Goal: Task Accomplishment & Management: Manage account settings

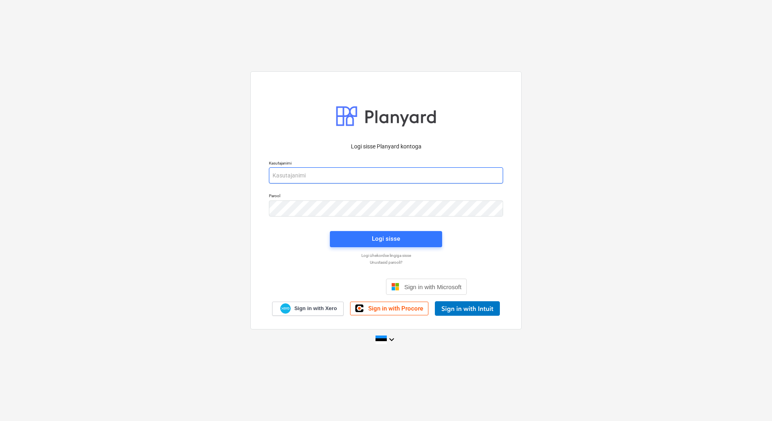
click at [328, 180] on input "email" at bounding box center [386, 175] width 234 height 16
type input "[PERSON_NAME][EMAIL_ADDRESS][PERSON_NAME][DOMAIN_NAME]"
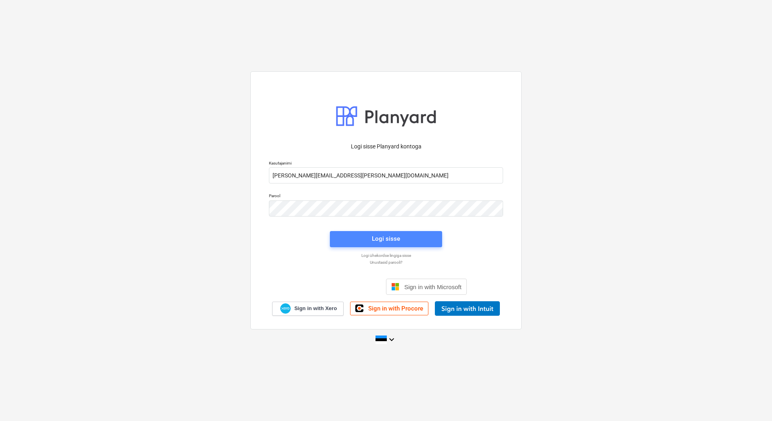
click at [378, 238] on div "Logi sisse" at bounding box center [386, 239] width 28 height 10
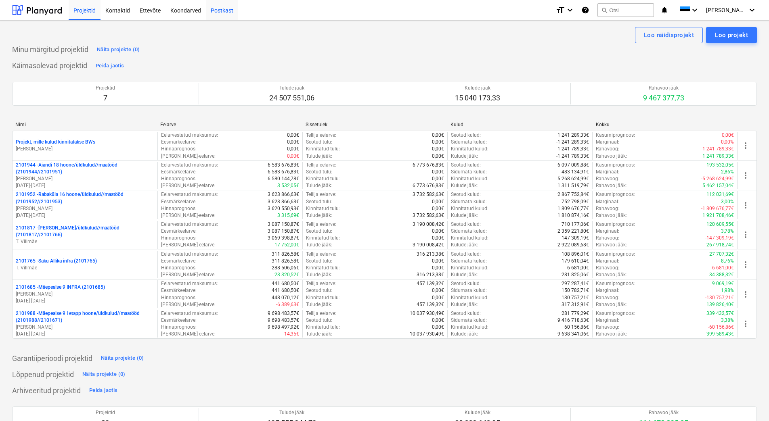
click at [219, 12] on div "Postkast" at bounding box center [222, 10] width 32 height 21
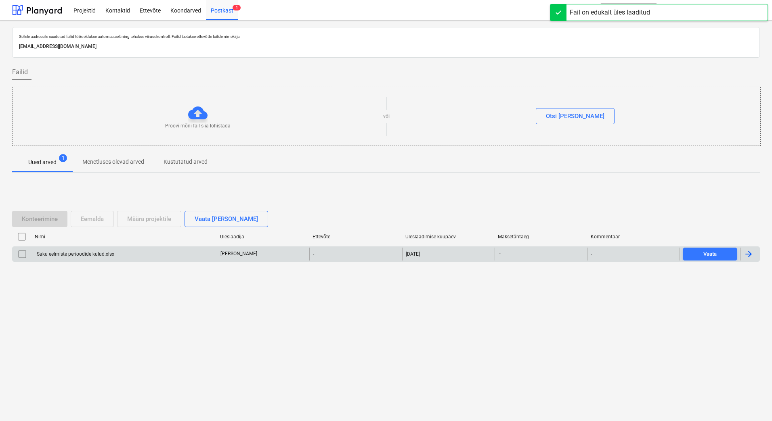
click at [748, 255] on div at bounding box center [748, 254] width 10 height 10
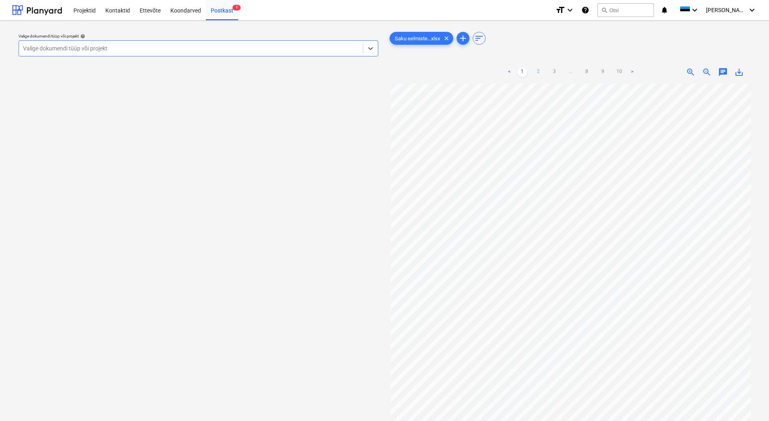
click at [537, 73] on link "2" at bounding box center [538, 72] width 10 height 10
click at [550, 73] on link "3" at bounding box center [555, 72] width 10 height 10
click at [597, 74] on link "8" at bounding box center [595, 72] width 10 height 10
click at [609, 72] on link "9" at bounding box center [611, 72] width 10 height 10
click at [620, 72] on link "10" at bounding box center [619, 72] width 10 height 10
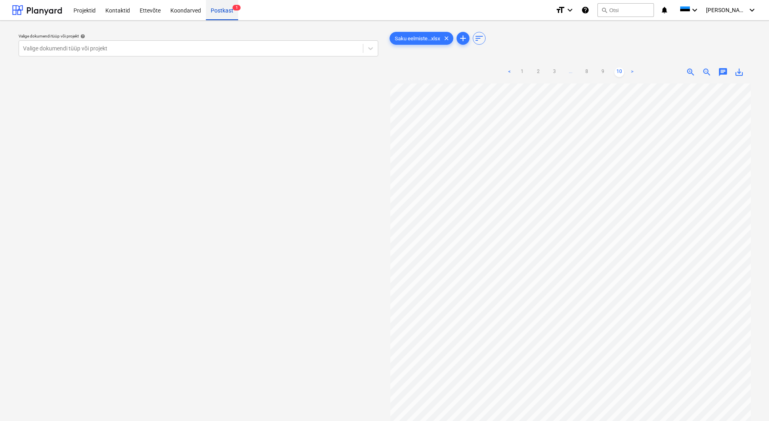
drag, startPoint x: 216, startPoint y: 8, endPoint x: 228, endPoint y: 12, distance: 12.6
click at [216, 8] on div "Postkast 1" at bounding box center [222, 10] width 32 height 21
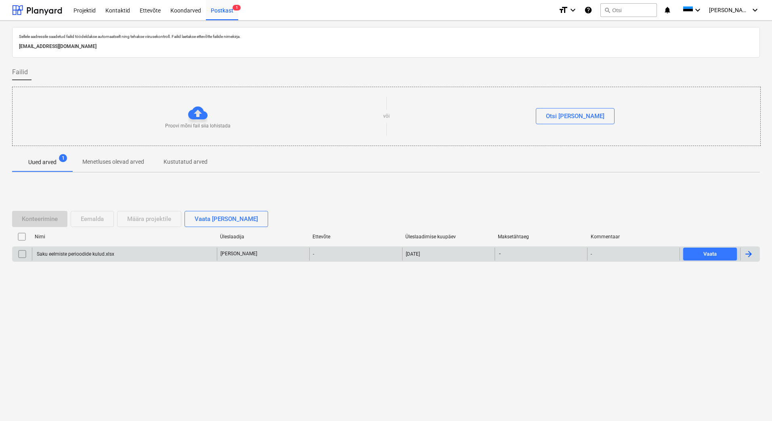
click at [26, 255] on input "checkbox" at bounding box center [22, 254] width 13 height 13
click at [92, 221] on div "Eemalda" at bounding box center [92, 219] width 23 height 10
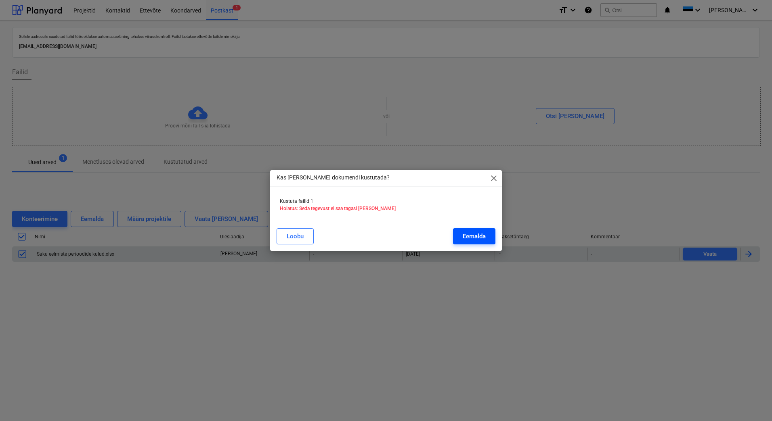
click at [479, 236] on div "Eemalda" at bounding box center [473, 236] width 23 height 10
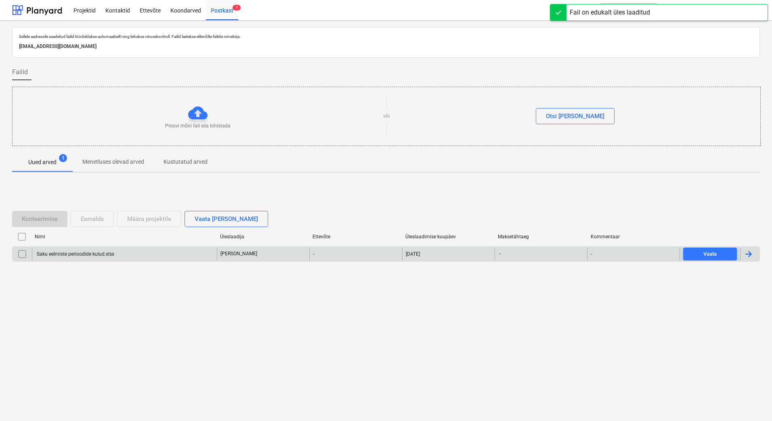
click at [749, 257] on div at bounding box center [748, 254] width 10 height 10
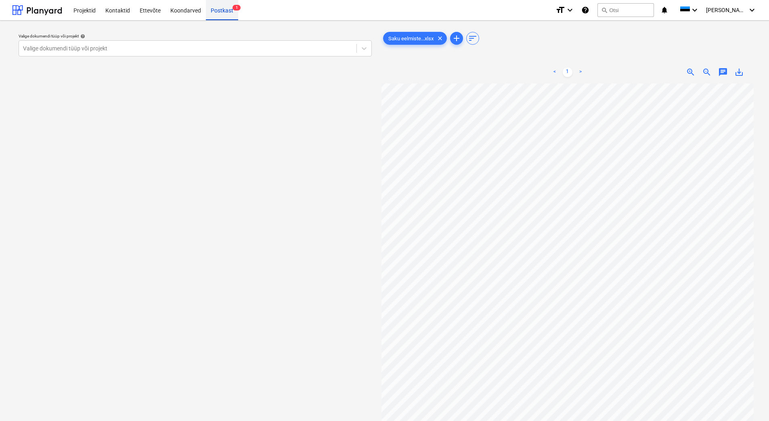
click at [227, 11] on div "Postkast 1" at bounding box center [222, 10] width 32 height 21
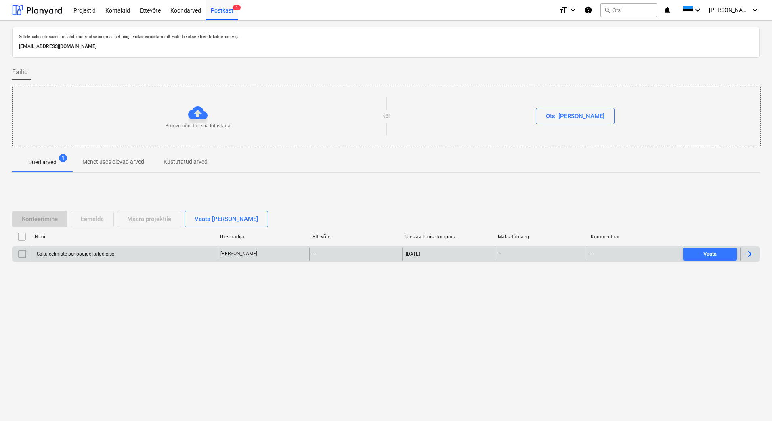
click at [24, 257] on input "checkbox" at bounding box center [22, 254] width 13 height 13
click at [87, 220] on div "Eemalda" at bounding box center [92, 219] width 23 height 10
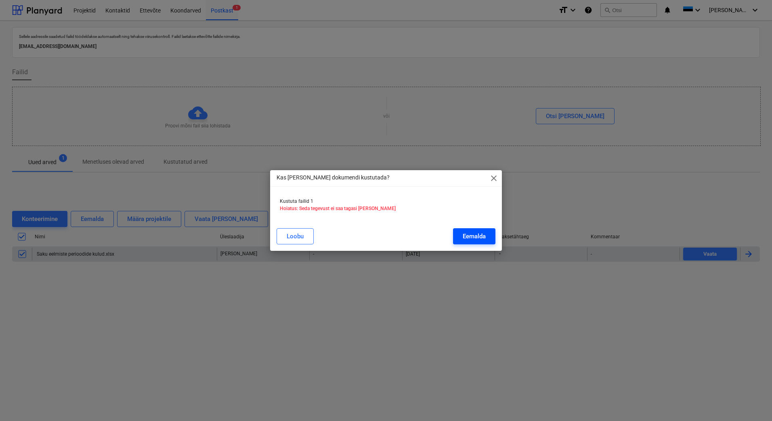
click at [468, 234] on div "Eemalda" at bounding box center [473, 236] width 23 height 10
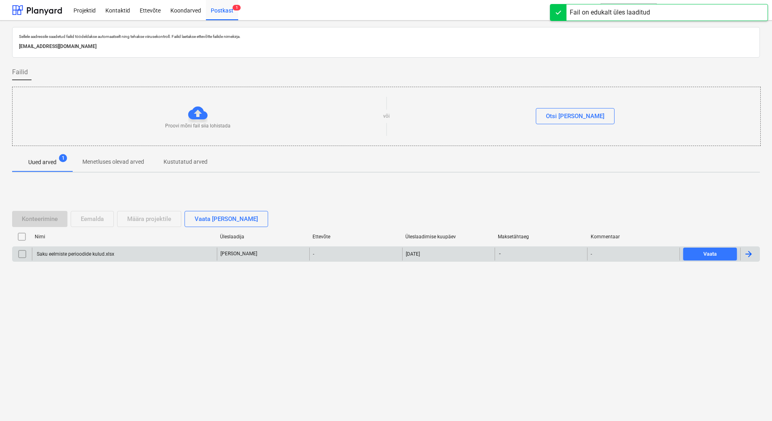
click at [749, 256] on div at bounding box center [748, 254] width 10 height 10
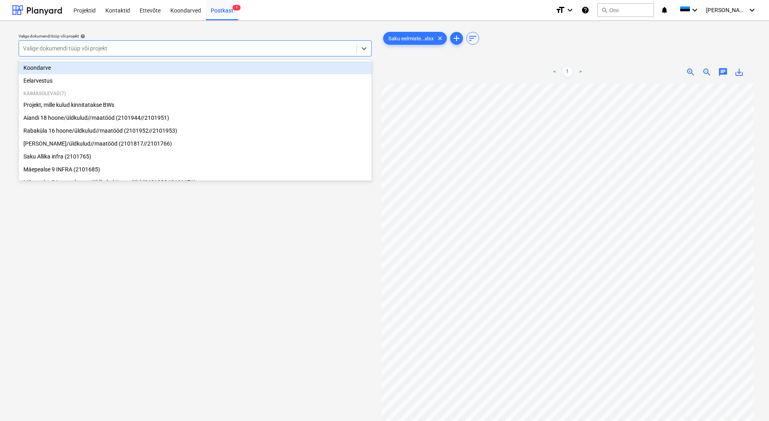
click at [138, 52] on div at bounding box center [187, 48] width 329 height 8
click at [125, 66] on div "Koondarve" at bounding box center [195, 67] width 353 height 13
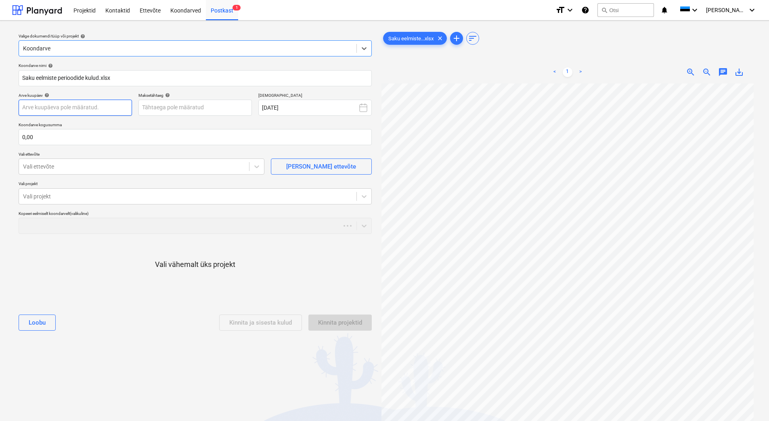
click at [69, 106] on body "Projektid Kontaktid Ettevõte Koondarved Postkast 1 format_size keyboard_arrow_d…" at bounding box center [384, 210] width 769 height 421
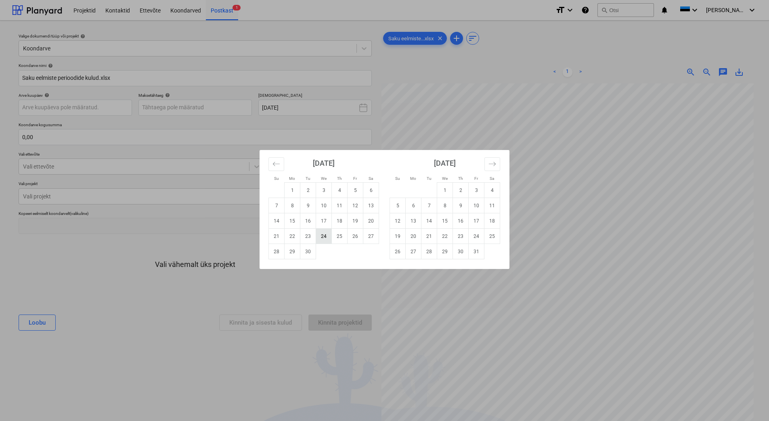
click at [325, 238] on td "24" at bounding box center [324, 236] width 16 height 15
type input "[DATE]"
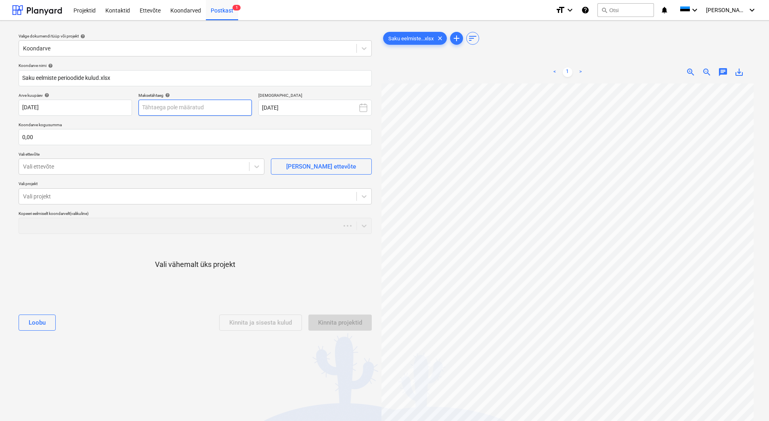
click at [194, 109] on body "Projektid Kontaktid Ettevõte Koondarved Postkast 1 format_size keyboard_arrow_d…" at bounding box center [384, 210] width 769 height 421
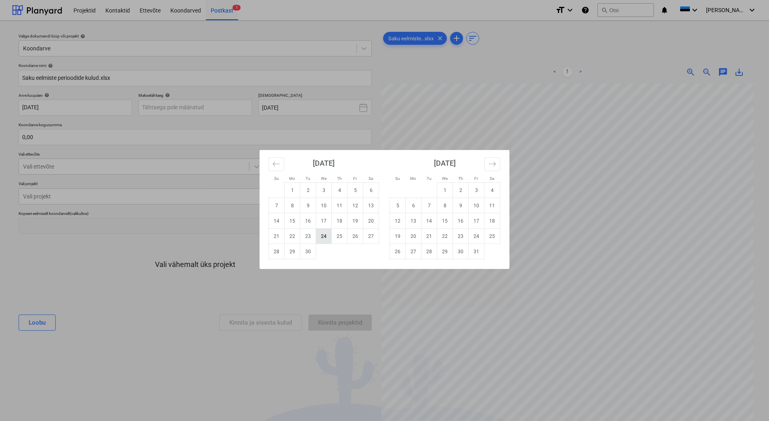
click at [321, 239] on td "24" at bounding box center [324, 236] width 16 height 15
type input "[DATE]"
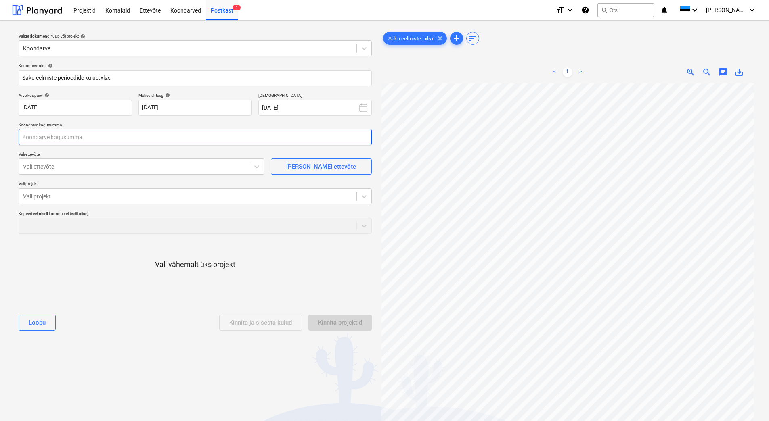
click at [82, 136] on input "text" at bounding box center [195, 137] width 353 height 16
type input "22 944,35"
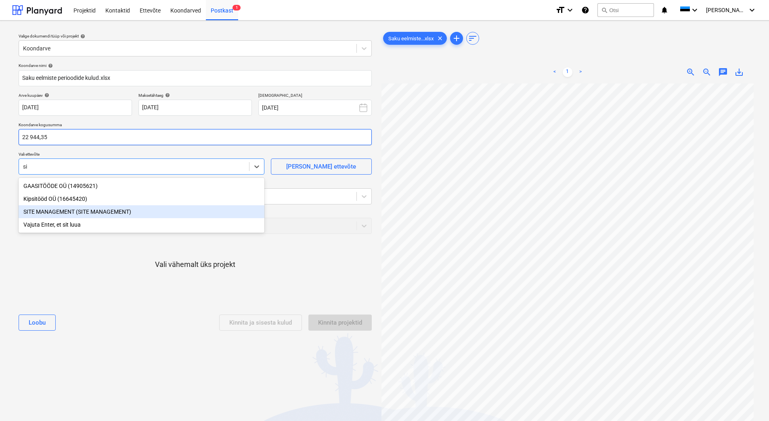
type input "s"
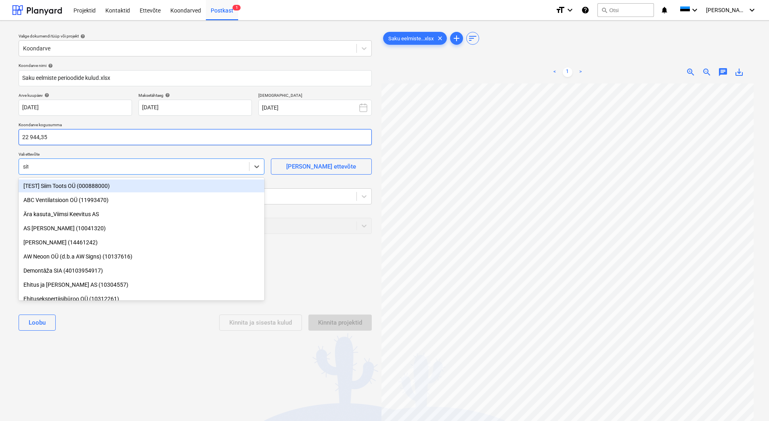
type input "site"
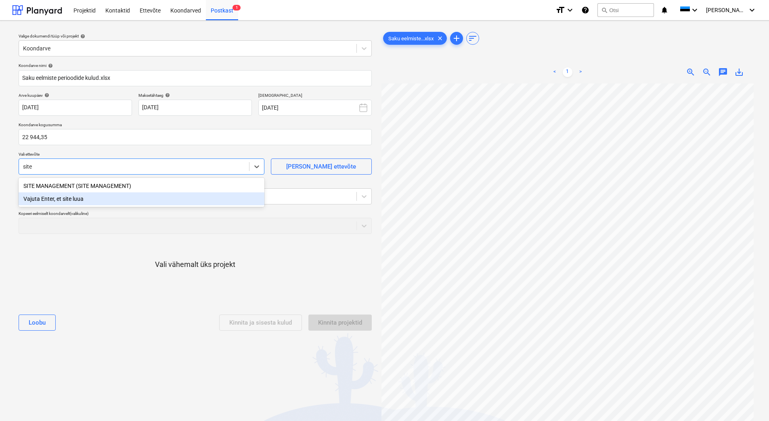
click at [65, 201] on div "Vajuta Enter, et site luua" at bounding box center [142, 198] width 246 height 13
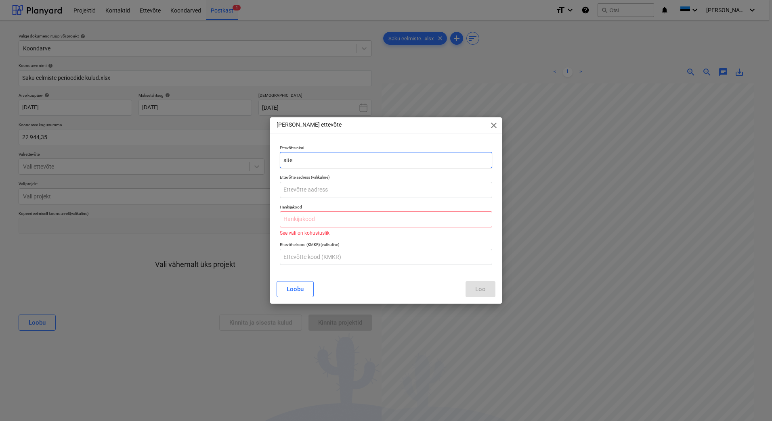
click at [304, 160] on input "site" at bounding box center [386, 160] width 212 height 16
type input "s"
type input "Eelmiste perioodide kulud"
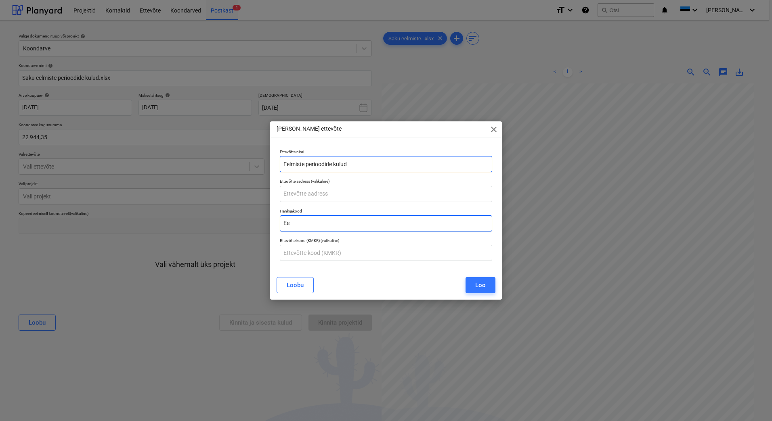
type input "E"
type input "Dummy"
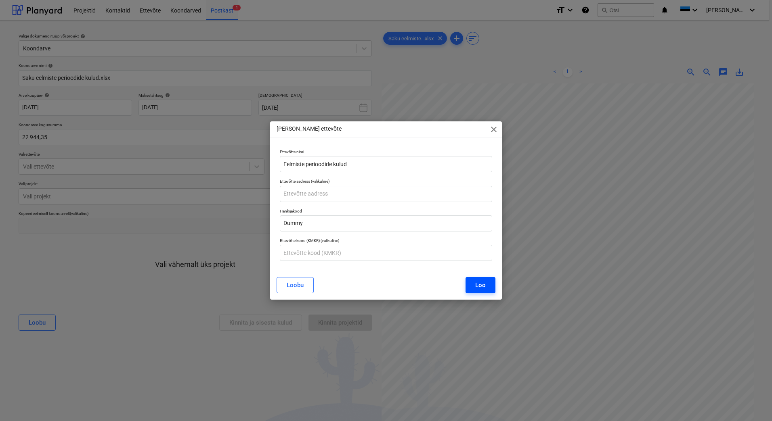
click at [475, 285] on div "Loo" at bounding box center [480, 285] width 10 height 10
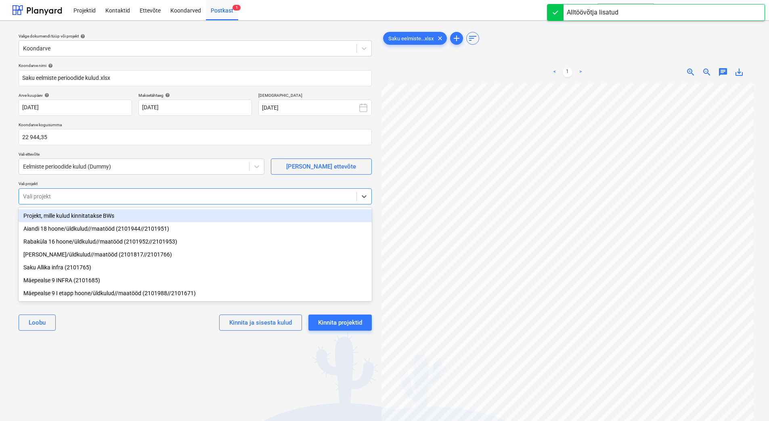
click at [124, 192] on div at bounding box center [187, 196] width 329 height 8
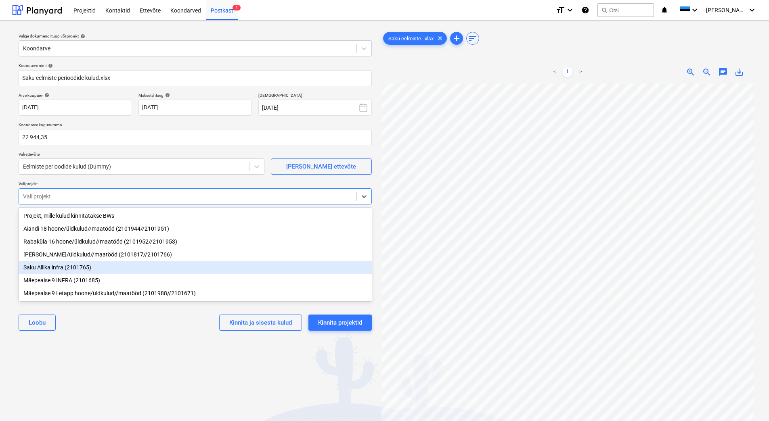
click at [123, 272] on div "Saku Allika infra (2101765)" at bounding box center [195, 267] width 353 height 13
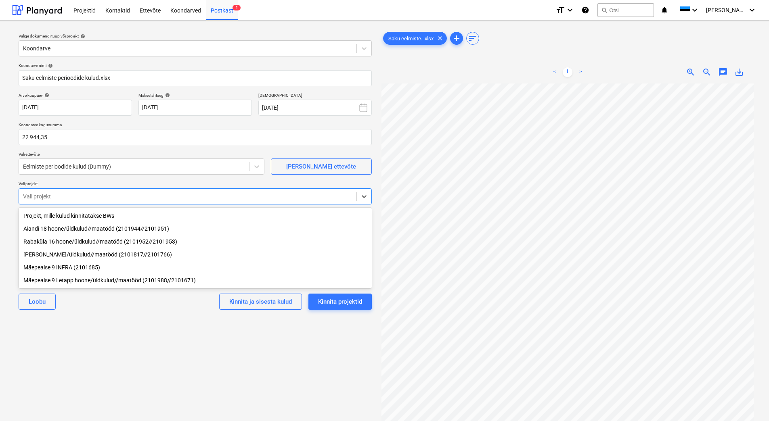
click at [118, 259] on div "[PERSON_NAME]/üldkulud//maatööd (2101817//2101766)" at bounding box center [195, 254] width 353 height 13
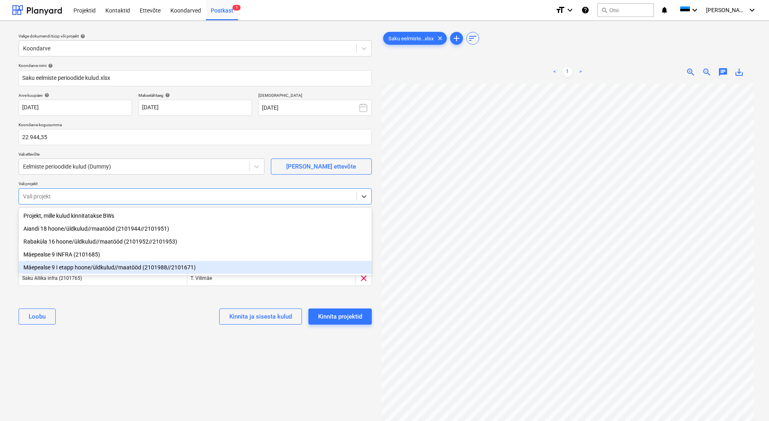
click at [135, 330] on div "[PERSON_NAME] ja sisesta kulud Kinnita projektid" at bounding box center [195, 316] width 353 height 29
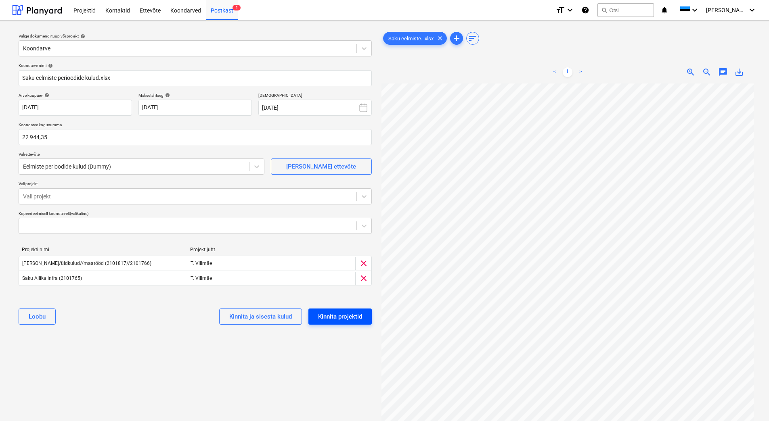
click at [351, 320] on div "Kinnita projektid" at bounding box center [340, 317] width 44 height 10
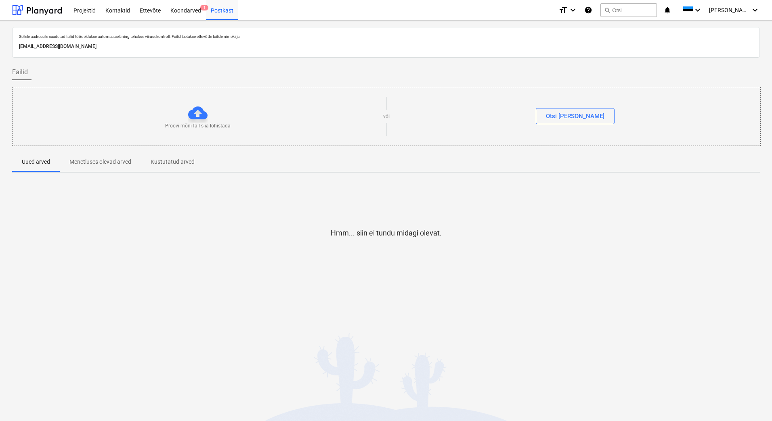
click at [724, 285] on div "Hmm... siin ei tundu midagi olevat." at bounding box center [385, 239] width 747 height 121
click at [195, 10] on div "Koondarved 1" at bounding box center [185, 10] width 40 height 21
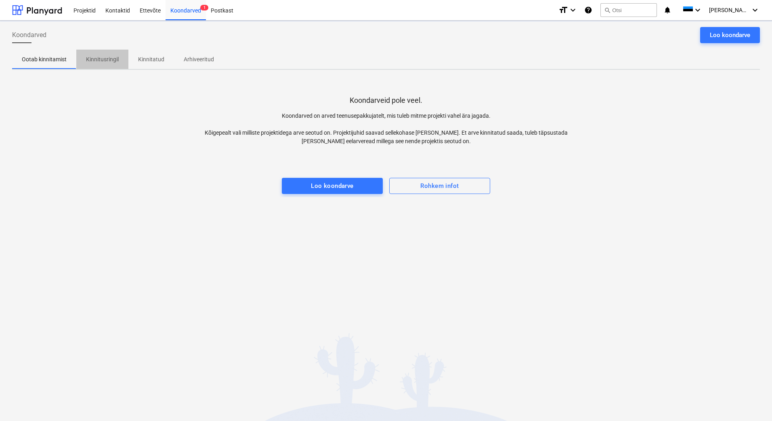
click at [109, 59] on p "Kinnitusringil" at bounding box center [102, 59] width 33 height 8
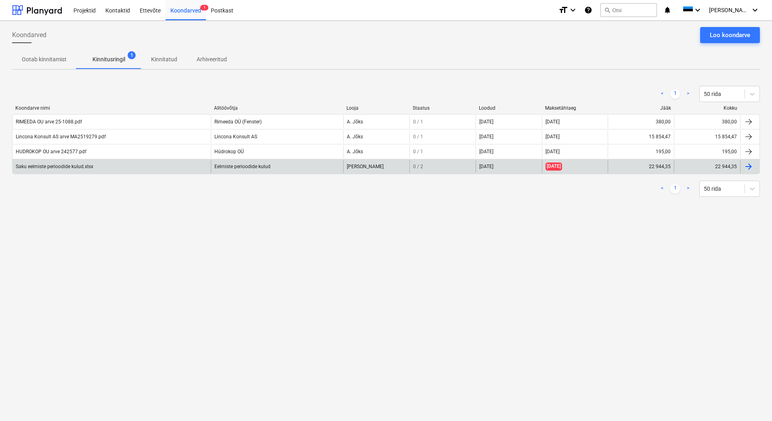
click at [216, 168] on div "Eelmiste perioodide kulud" at bounding box center [277, 166] width 132 height 13
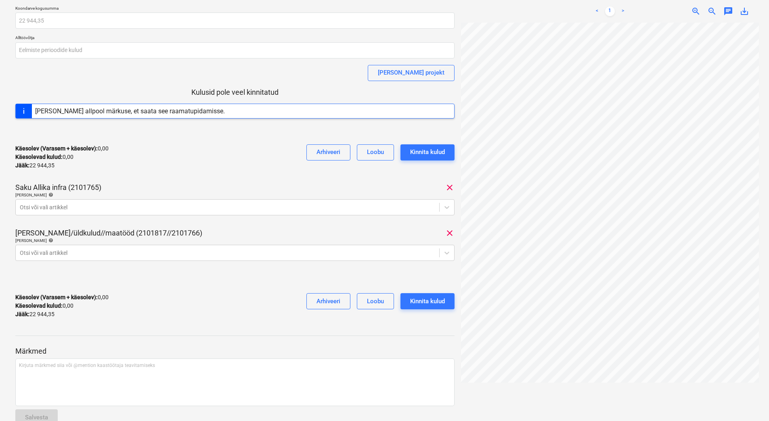
scroll to position [71, 0]
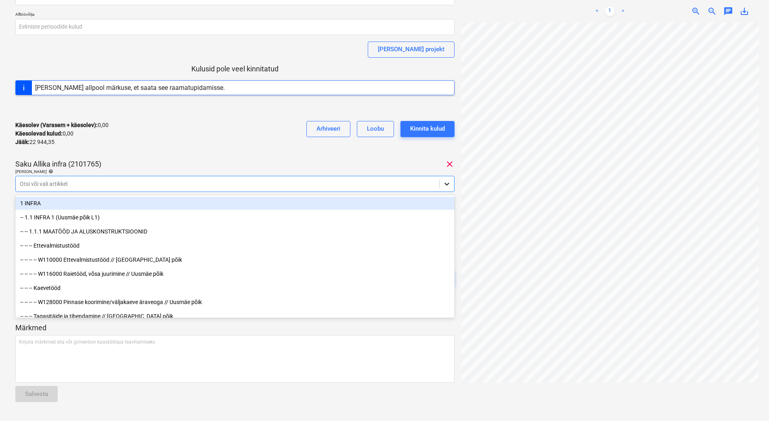
click at [446, 184] on icon at bounding box center [447, 184] width 8 height 8
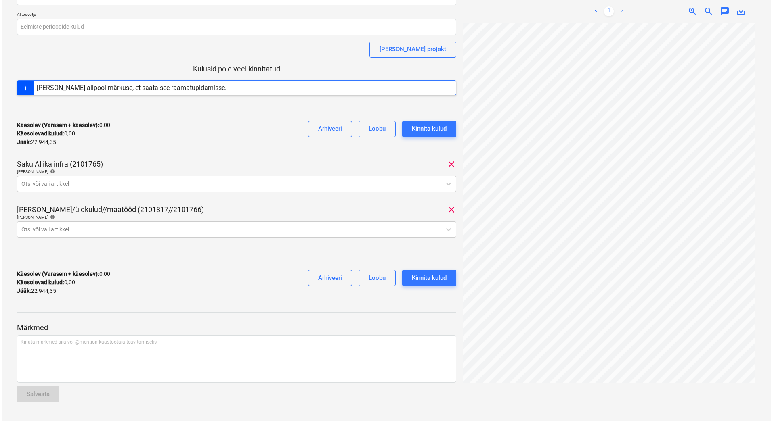
scroll to position [0, 0]
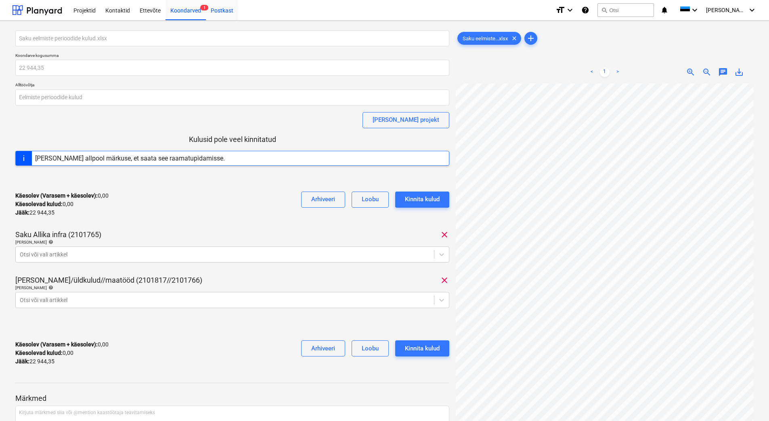
click at [218, 10] on div "Postkast" at bounding box center [222, 10] width 32 height 21
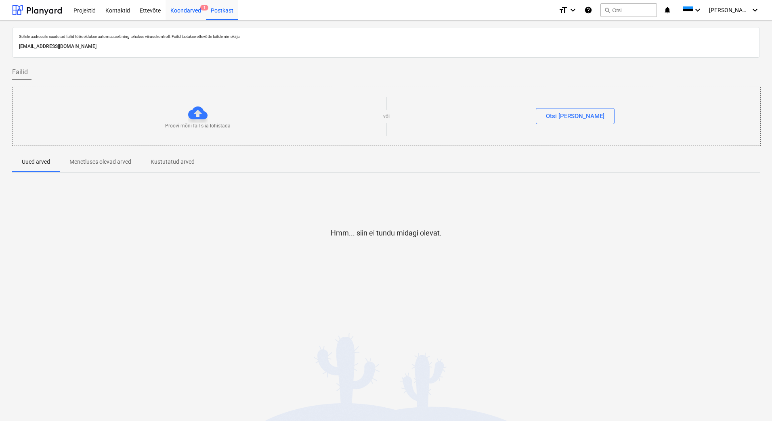
click at [183, 11] on div "Koondarved 1" at bounding box center [185, 10] width 40 height 21
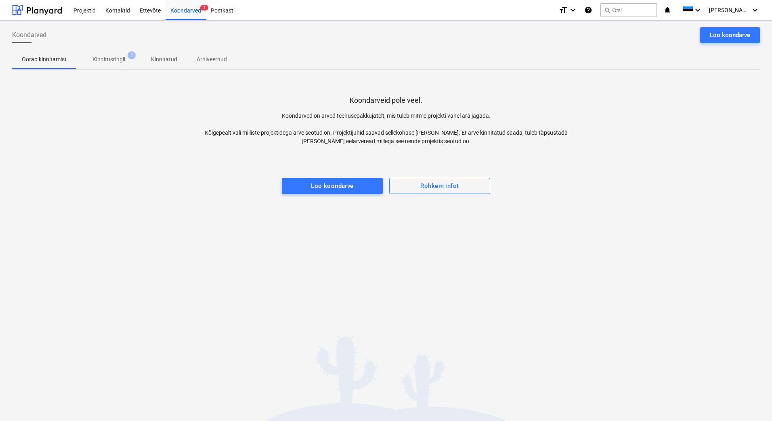
click at [124, 57] on p "Kinnitusringil" at bounding box center [108, 59] width 33 height 8
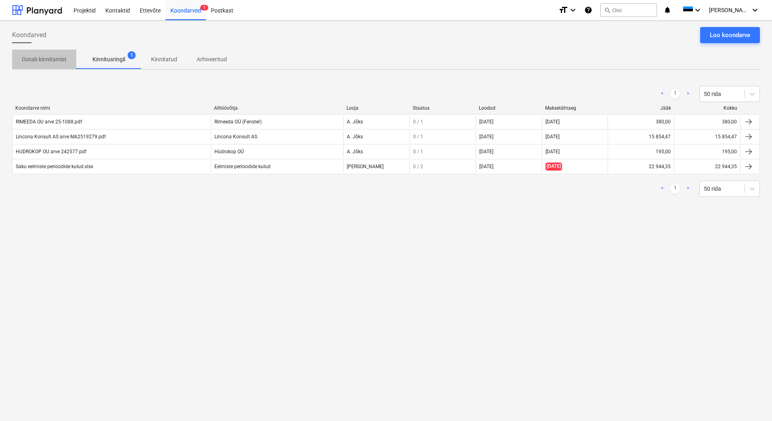
click at [45, 61] on p "Ootab kinnitamist" at bounding box center [44, 59] width 45 height 8
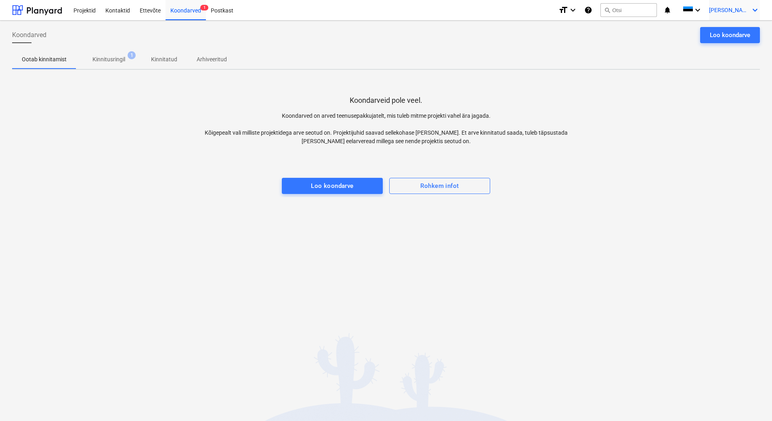
click at [754, 10] on icon "keyboard_arrow_down" at bounding box center [755, 10] width 10 height 10
click at [736, 44] on div "Logi välja" at bounding box center [735, 44] width 48 height 13
